Goal: Transaction & Acquisition: Register for event/course

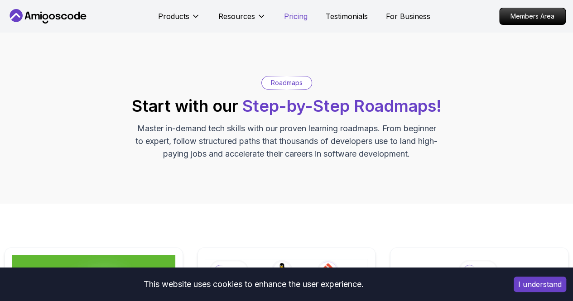
click at [289, 12] on p "Pricing" at bounding box center [296, 16] width 24 height 11
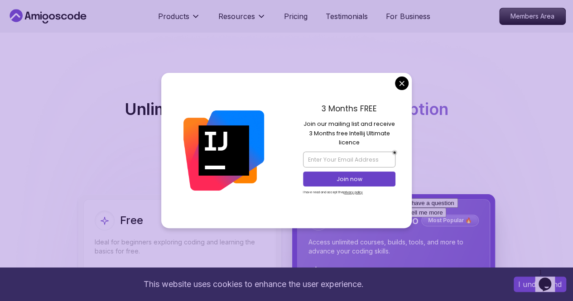
scroll to position [2069, 0]
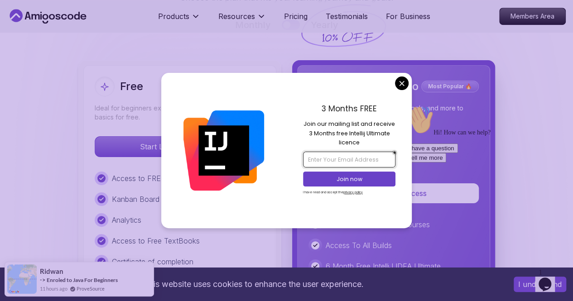
click at [352, 160] on input "email" at bounding box center [349, 159] width 92 height 15
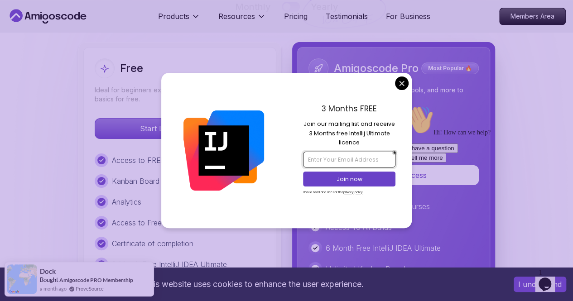
scroll to position [2087, 0]
click at [337, 157] on input "email" at bounding box center [349, 159] width 92 height 15
type input "[EMAIL_ADDRESS][DOMAIN_NAME]"
click at [337, 180] on p "Join now" at bounding box center [349, 179] width 75 height 8
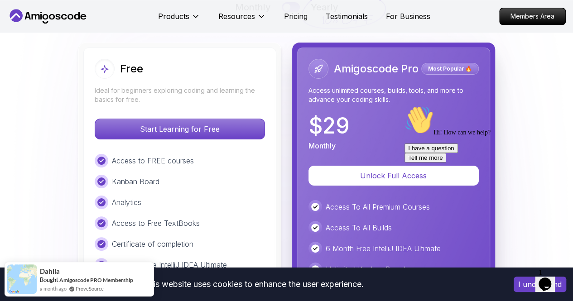
click at [68, 21] on icon at bounding box center [48, 16] width 82 height 15
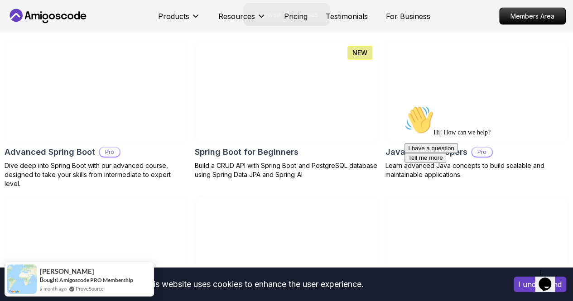
scroll to position [960, 0]
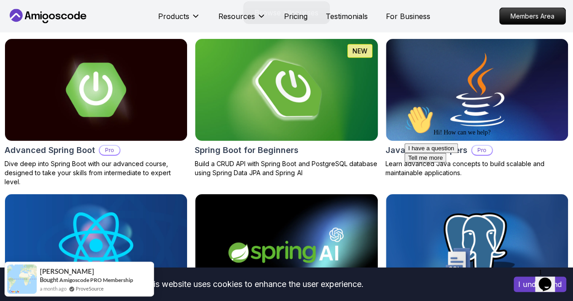
click at [325, 141] on img at bounding box center [286, 89] width 191 height 107
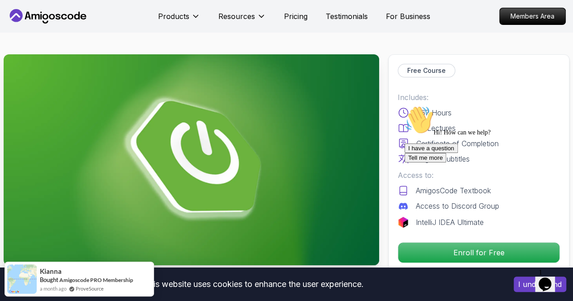
click at [464, 163] on div "I have a question Tell me more" at bounding box center [486, 153] width 163 height 19
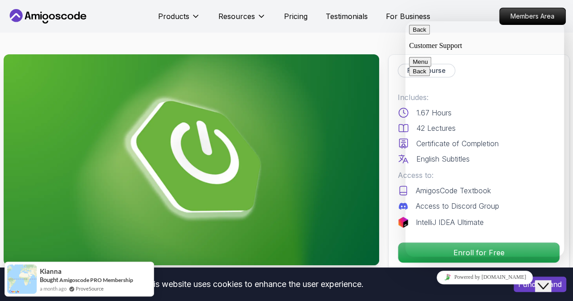
click at [410, 35] on div "Back Customer Support Menu" at bounding box center [484, 46] width 151 height 42
click at [416, 34] on button "Back" at bounding box center [419, 30] width 21 height 10
click at [377, 131] on img at bounding box center [192, 159] width 376 height 211
click at [549, 283] on icon "$i18n('chat', 'chat_widget')" at bounding box center [543, 286] width 11 height 6
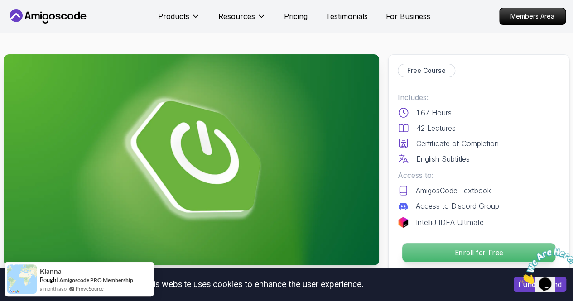
click at [452, 247] on p "Enroll for Free" at bounding box center [479, 252] width 153 height 19
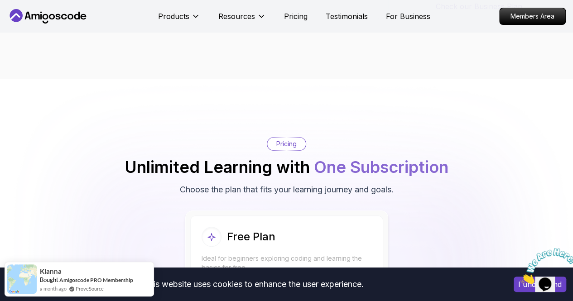
scroll to position [1820, 0]
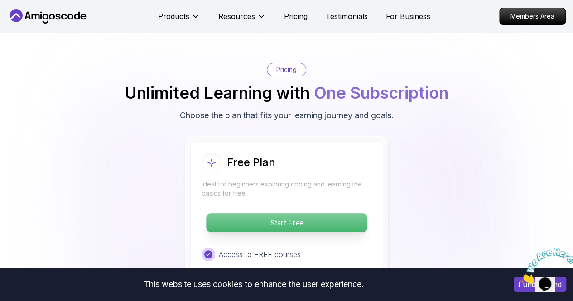
click at [317, 224] on p "Start Free" at bounding box center [286, 223] width 161 height 19
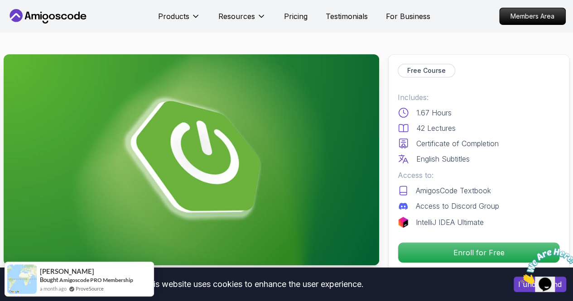
click at [419, 69] on p "Free Course" at bounding box center [427, 70] width 39 height 9
